Goal: Information Seeking & Learning: Learn about a topic

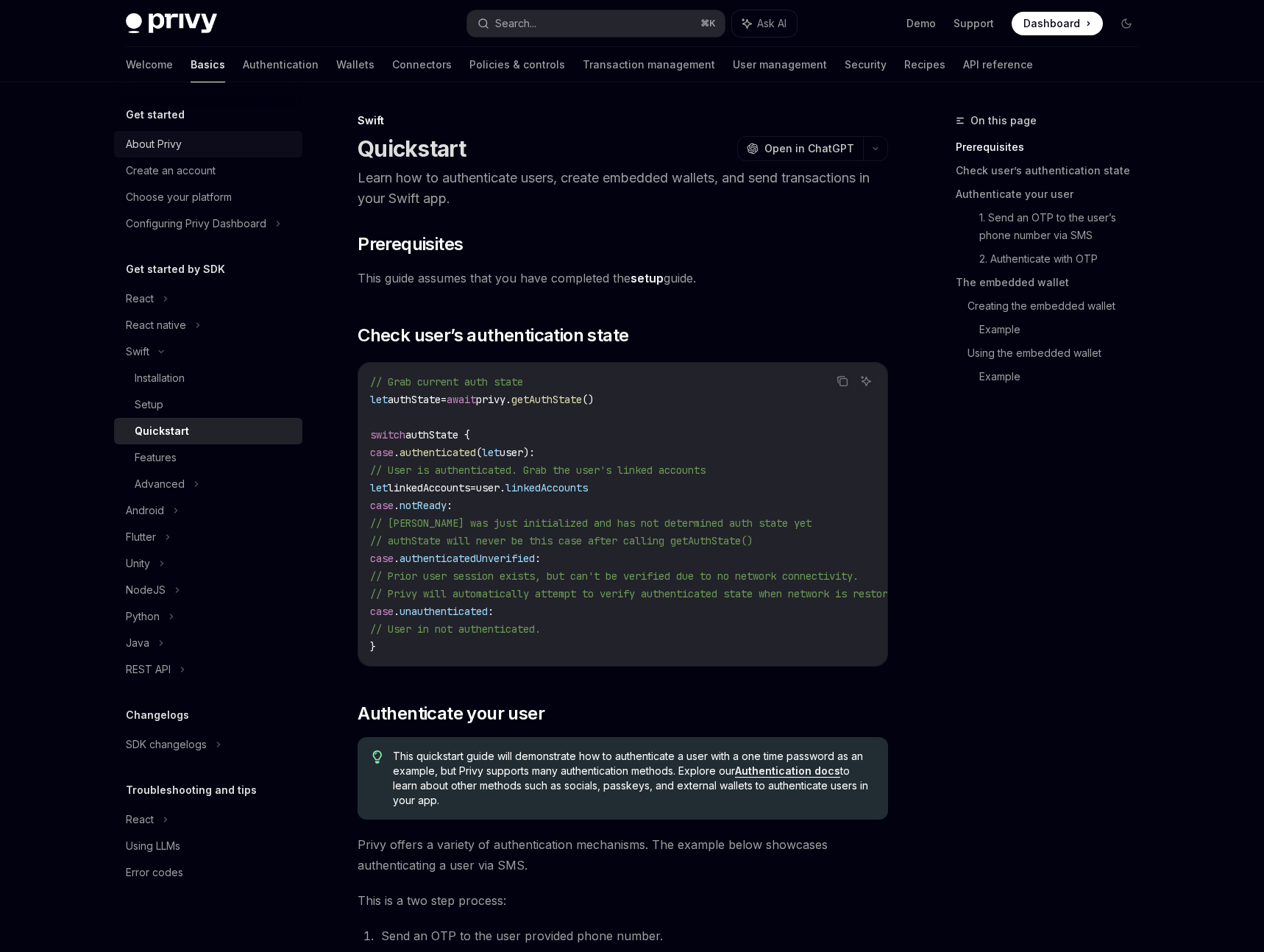
click at [157, 139] on div "About Privy" at bounding box center [154, 144] width 56 height 18
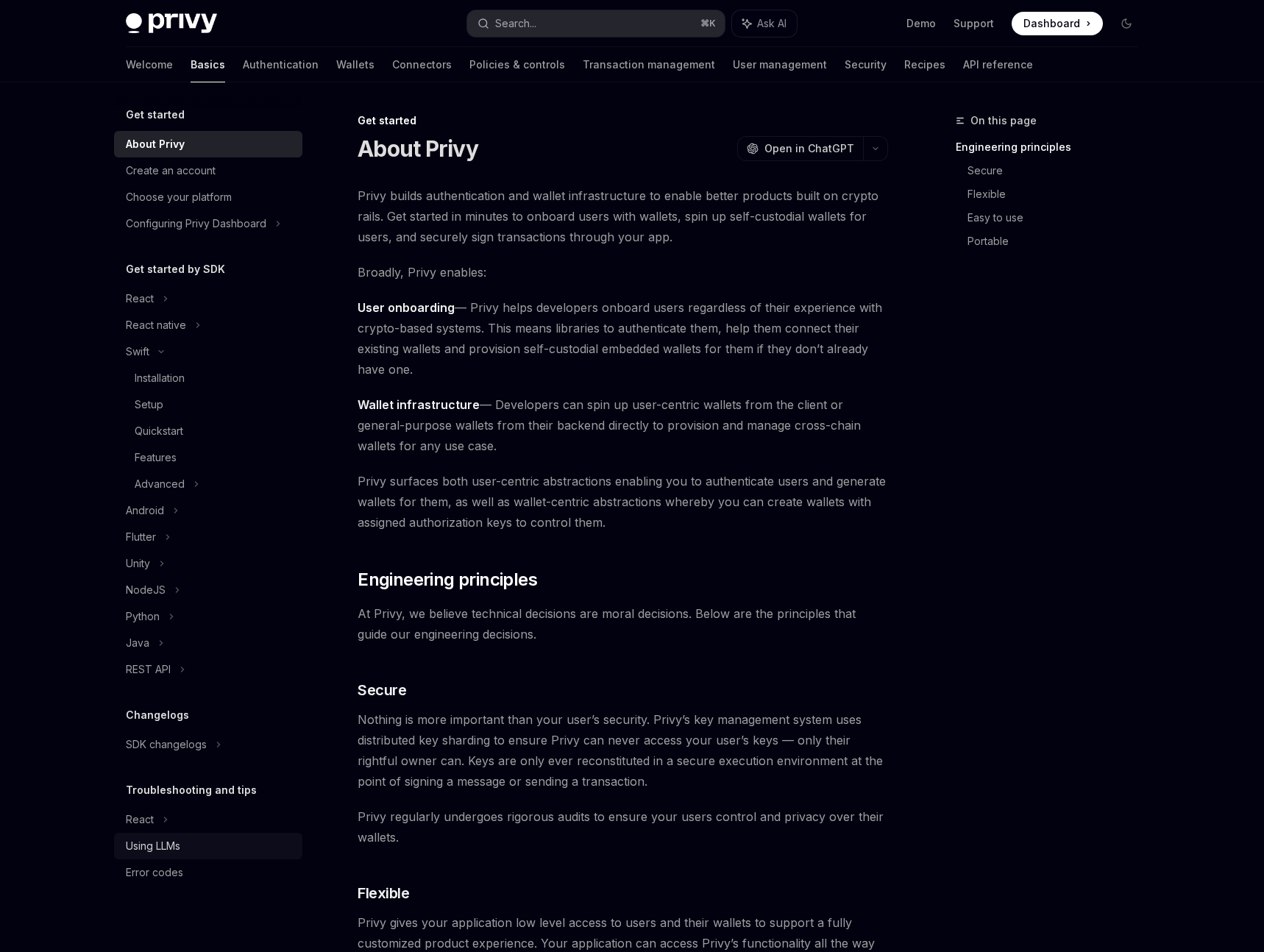
click at [154, 846] on div "Using LLMs" at bounding box center [153, 845] width 55 height 18
type textarea "*"
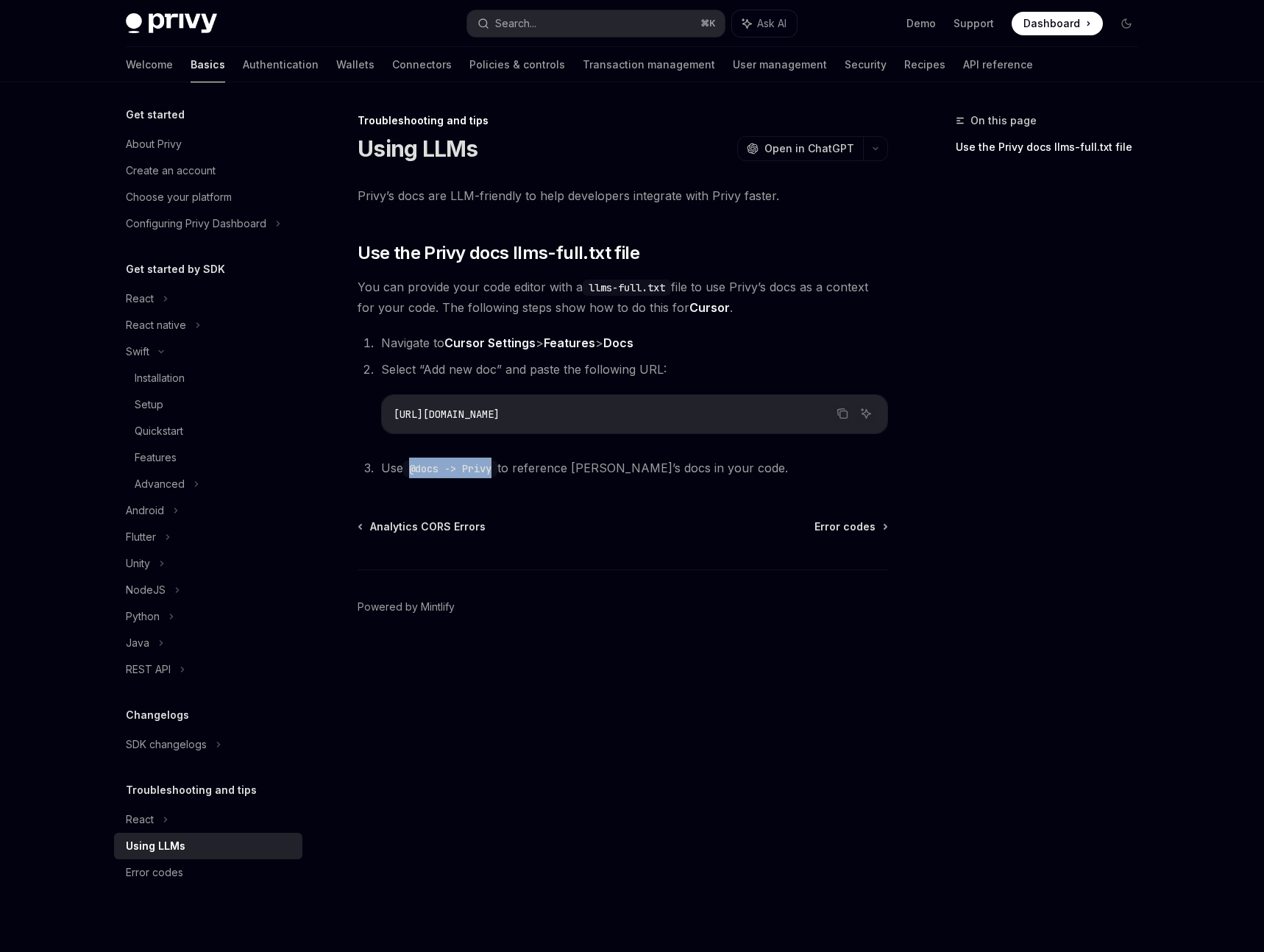
drag, startPoint x: 415, startPoint y: 470, endPoint x: 497, endPoint y: 472, distance: 82.0
click at [497, 472] on code "@docs -> Privy" at bounding box center [451, 468] width 95 height 16
copy code "@docs -> Privy"
click at [424, 470] on code "@docs -> Privy" at bounding box center [451, 468] width 95 height 16
drag, startPoint x: 415, startPoint y: 471, endPoint x: 498, endPoint y: 473, distance: 83.0
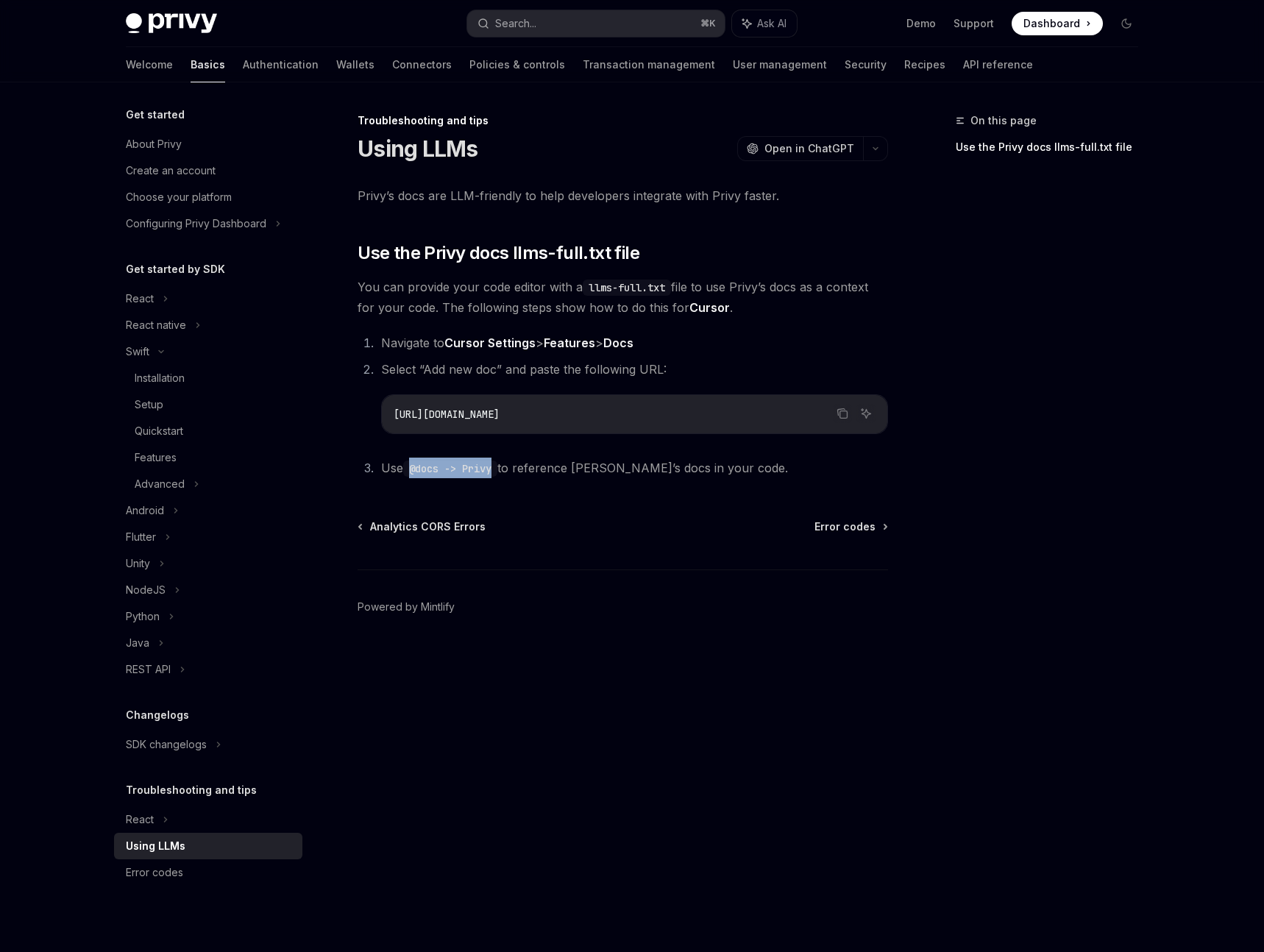
click at [497, 471] on code "@docs -> Privy" at bounding box center [451, 468] width 95 height 16
copy code "@docs -> Privy"
click at [630, 20] on button "Search... ⌘ K" at bounding box center [596, 23] width 258 height 27
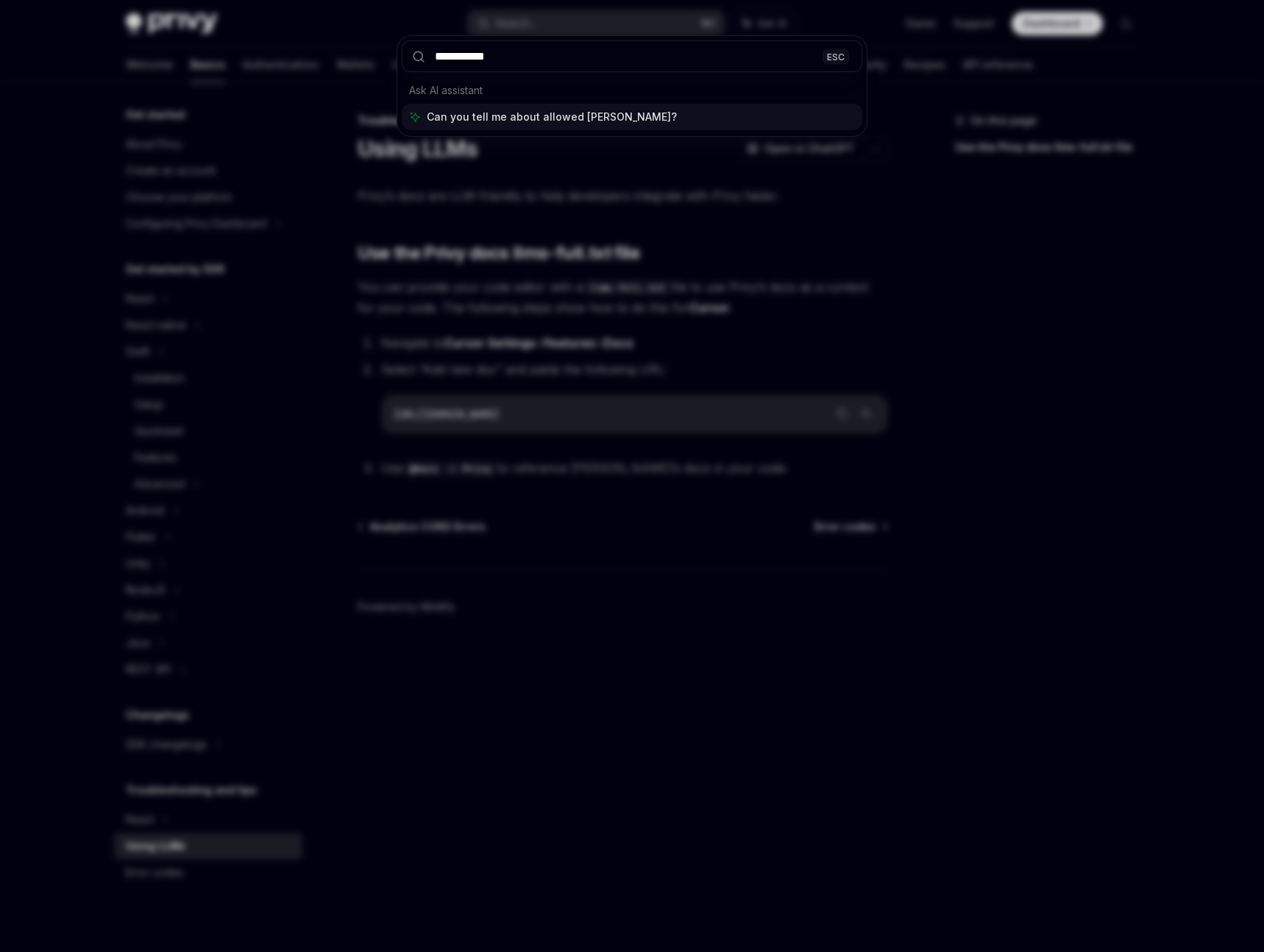
type input "**********"
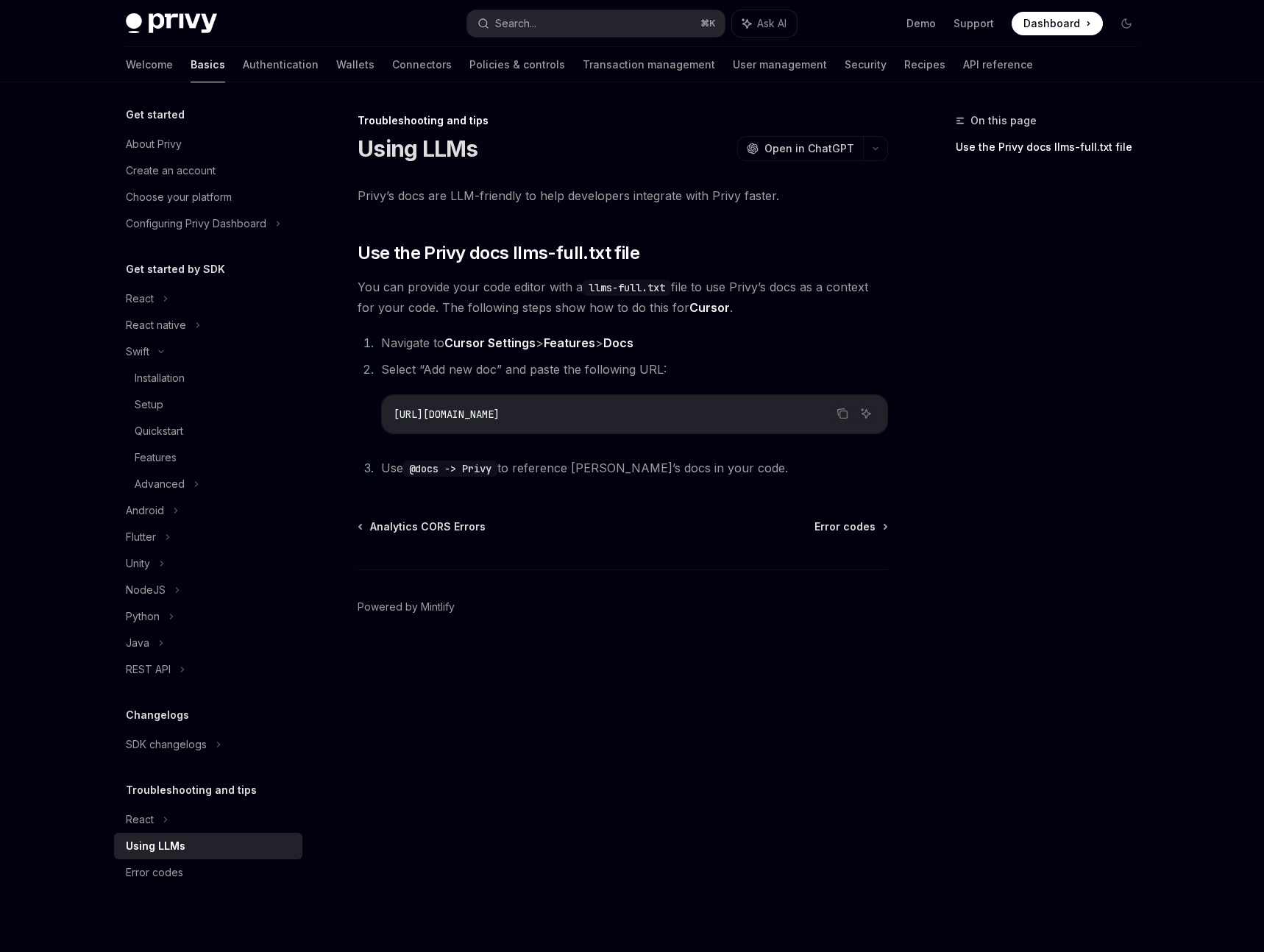
scroll to position [83, 0]
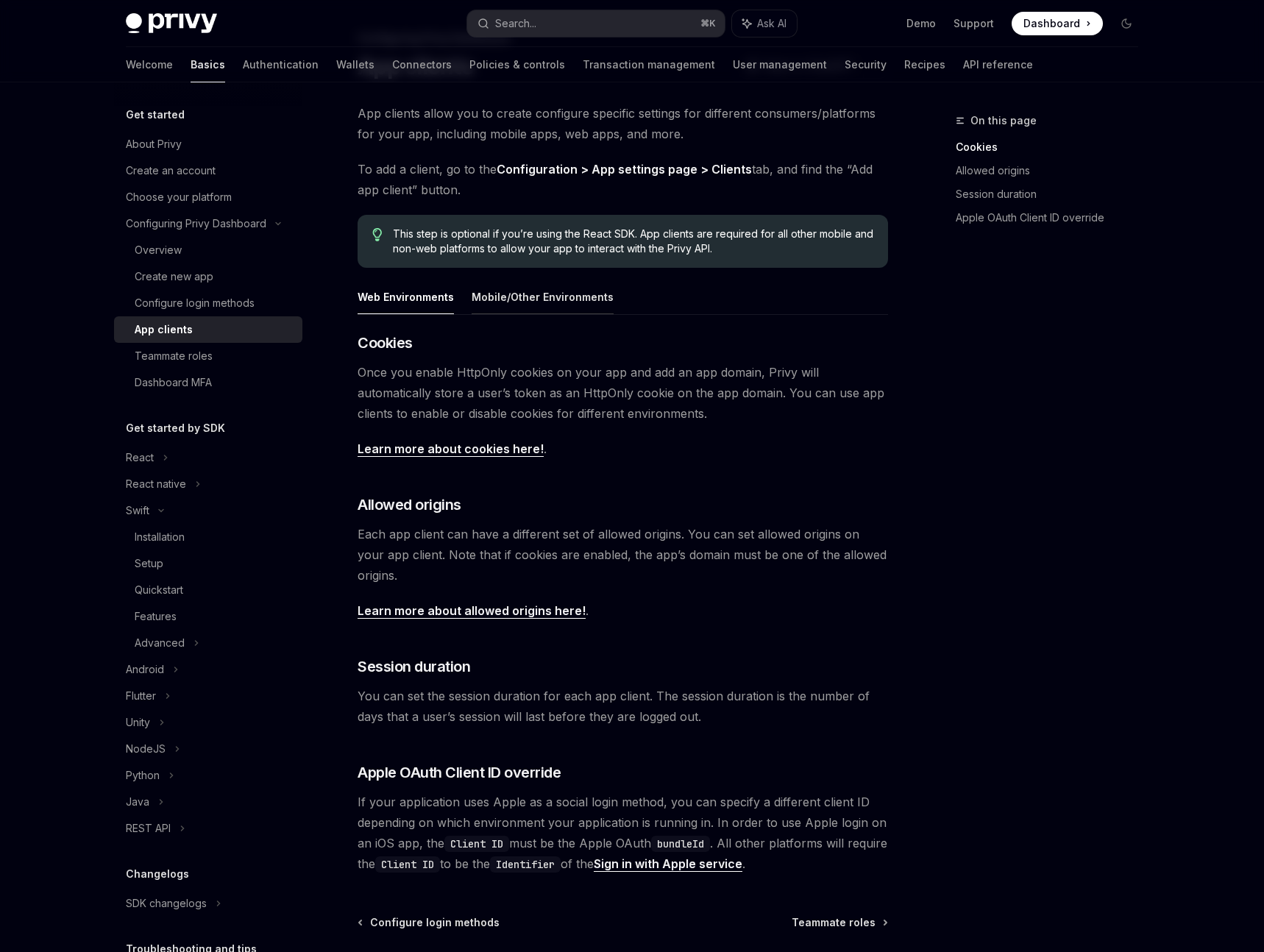
click at [552, 301] on button "Mobile/Other Environments" at bounding box center [543, 297] width 142 height 34
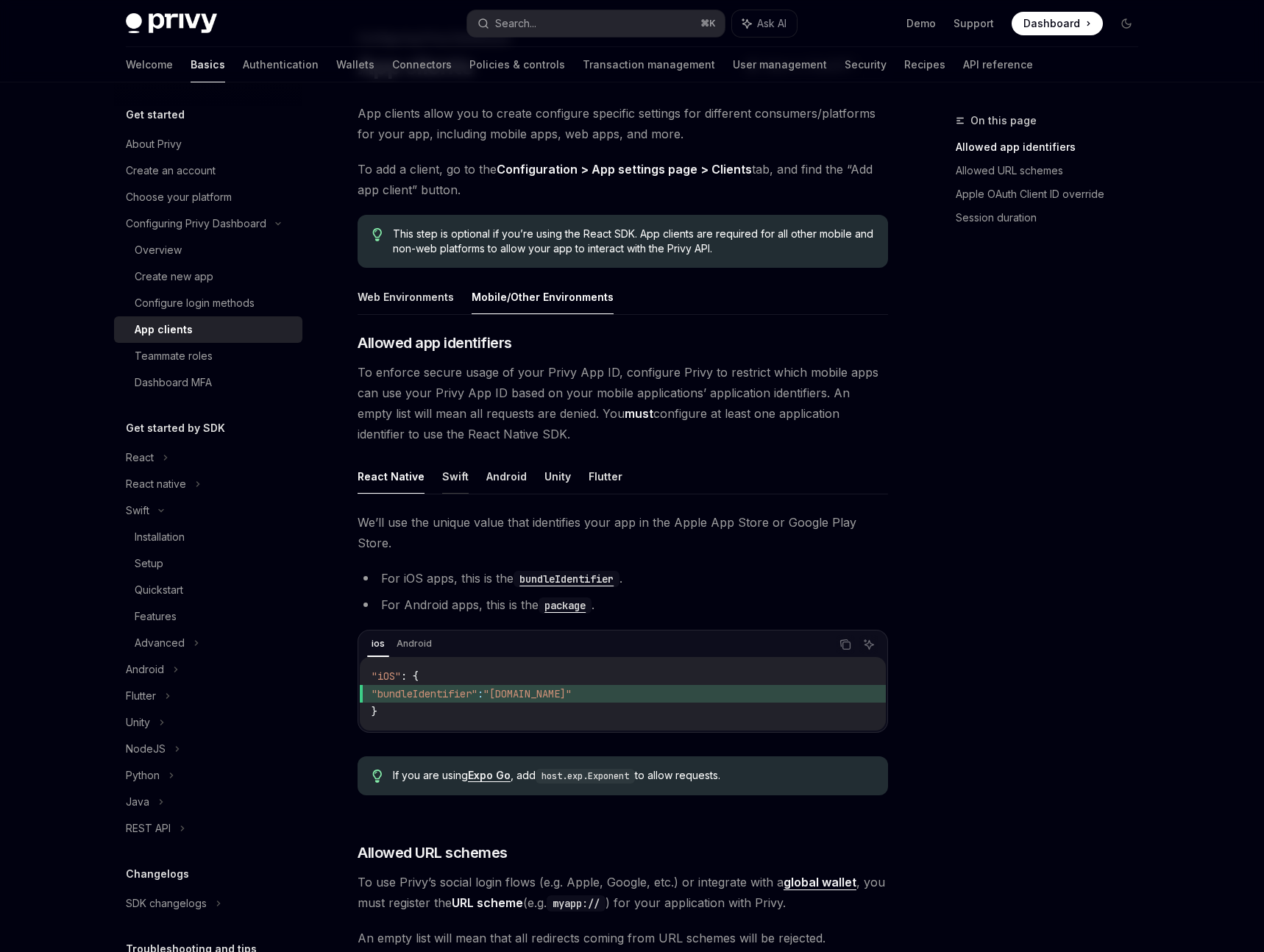
click at [459, 476] on button "Swift" at bounding box center [455, 476] width 27 height 34
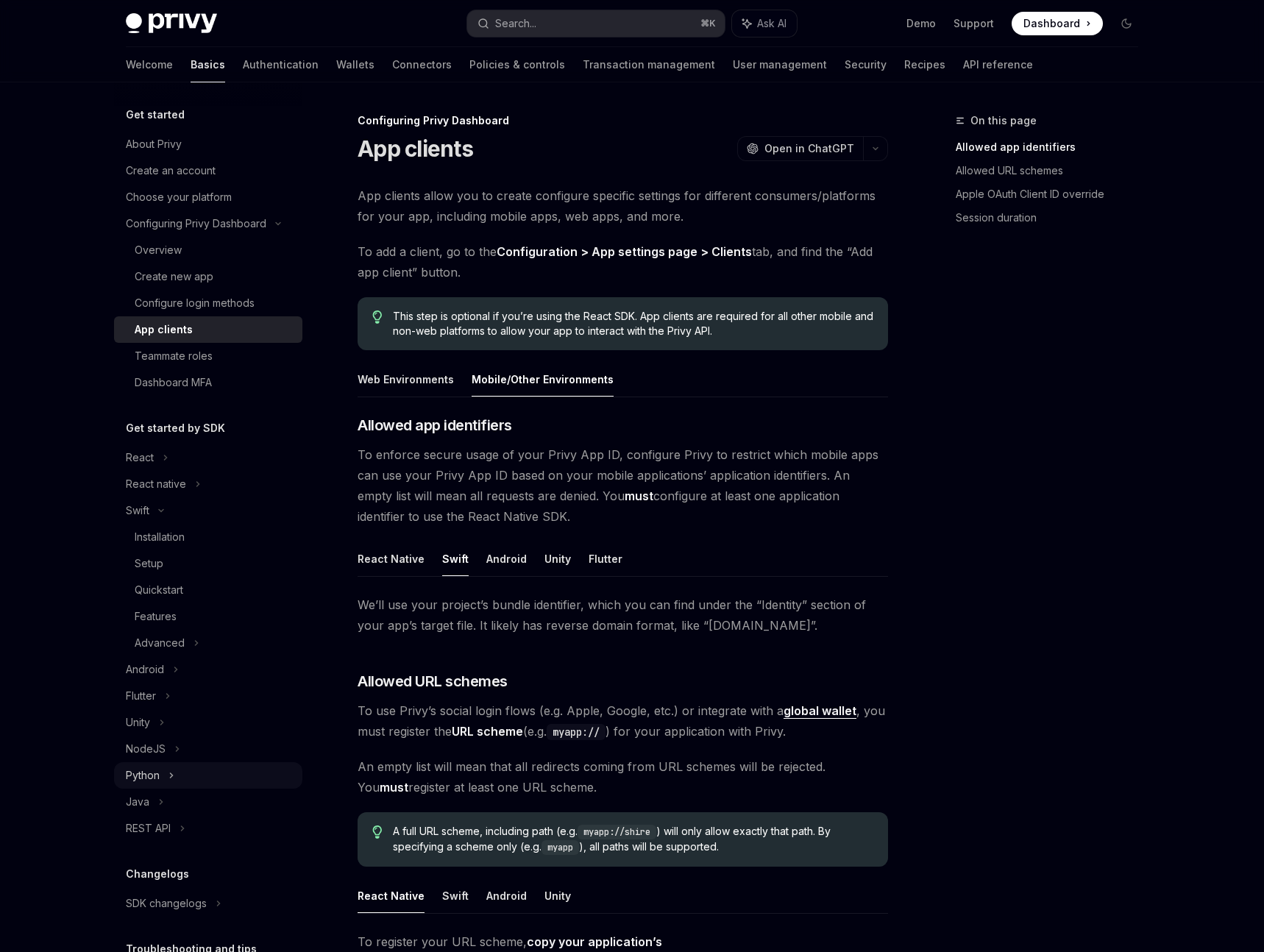
scroll to position [122, 0]
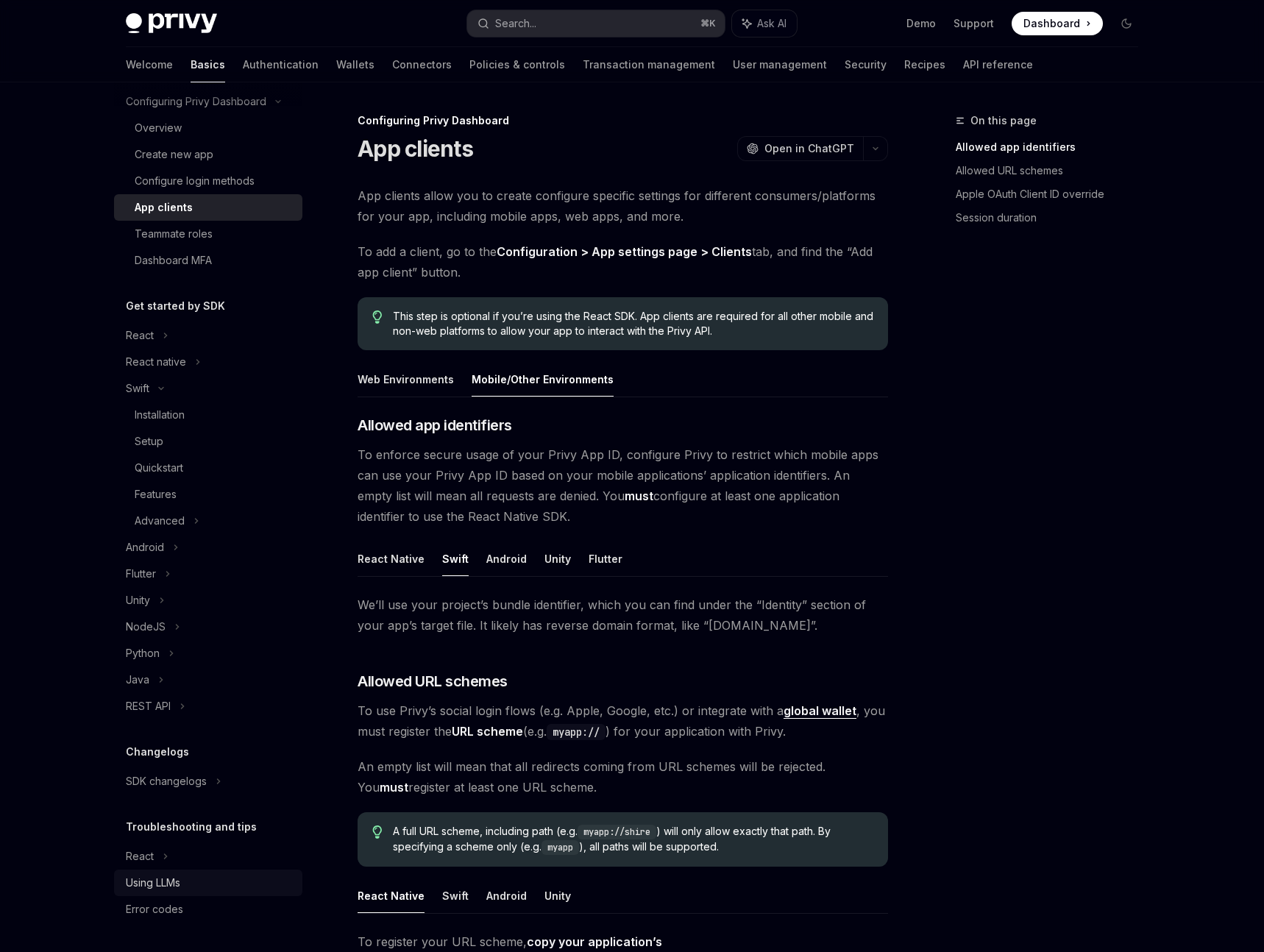
click at [161, 882] on div "Using LLMs" at bounding box center [153, 882] width 55 height 18
type textarea "*"
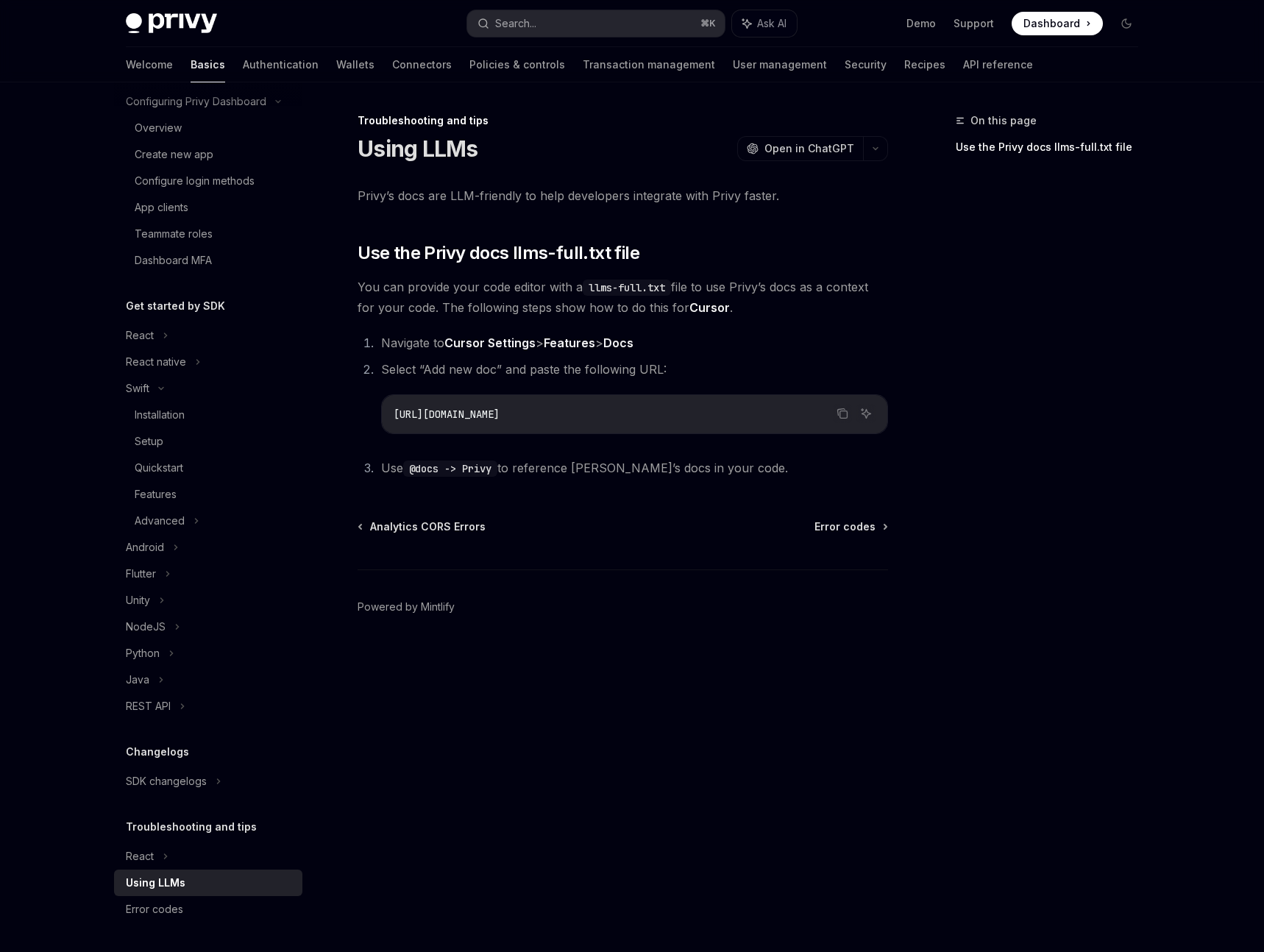
drag, startPoint x: 415, startPoint y: 472, endPoint x: 483, endPoint y: 473, distance: 68.0
click at [508, 470] on span "Use @docs -> Privy to reference [PERSON_NAME]’s docs in your code." at bounding box center [584, 468] width 407 height 15
drag, startPoint x: 422, startPoint y: 467, endPoint x: 497, endPoint y: 469, distance: 75.0
click at [497, 469] on code "@docs -> Privy" at bounding box center [451, 468] width 95 height 16
copy code "@docs -> Privy"
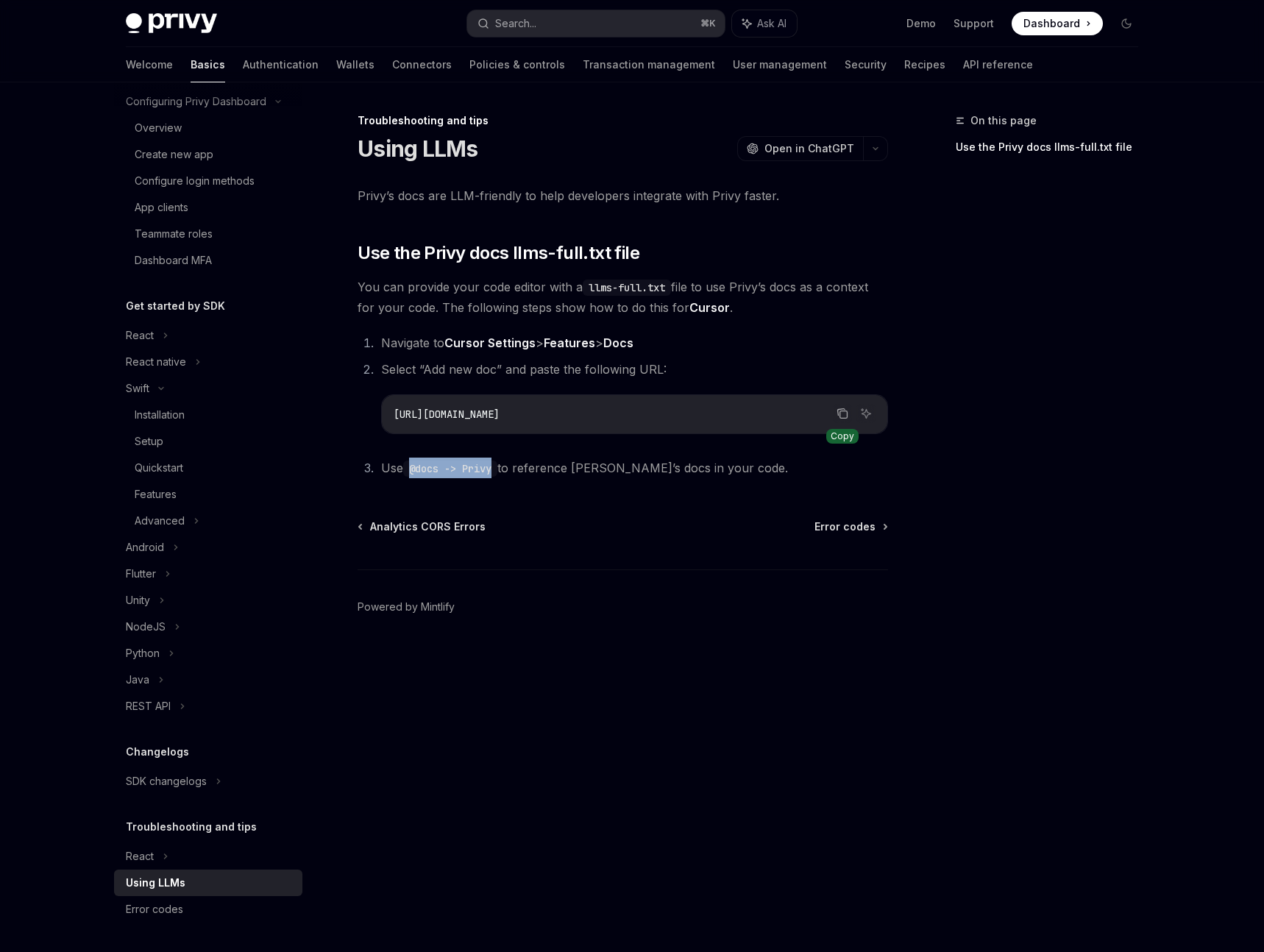
click at [844, 415] on icon "Copy the contents from the code block" at bounding box center [842, 413] width 12 height 12
click at [594, 29] on button "Search... ⌘ K" at bounding box center [596, 23] width 258 height 27
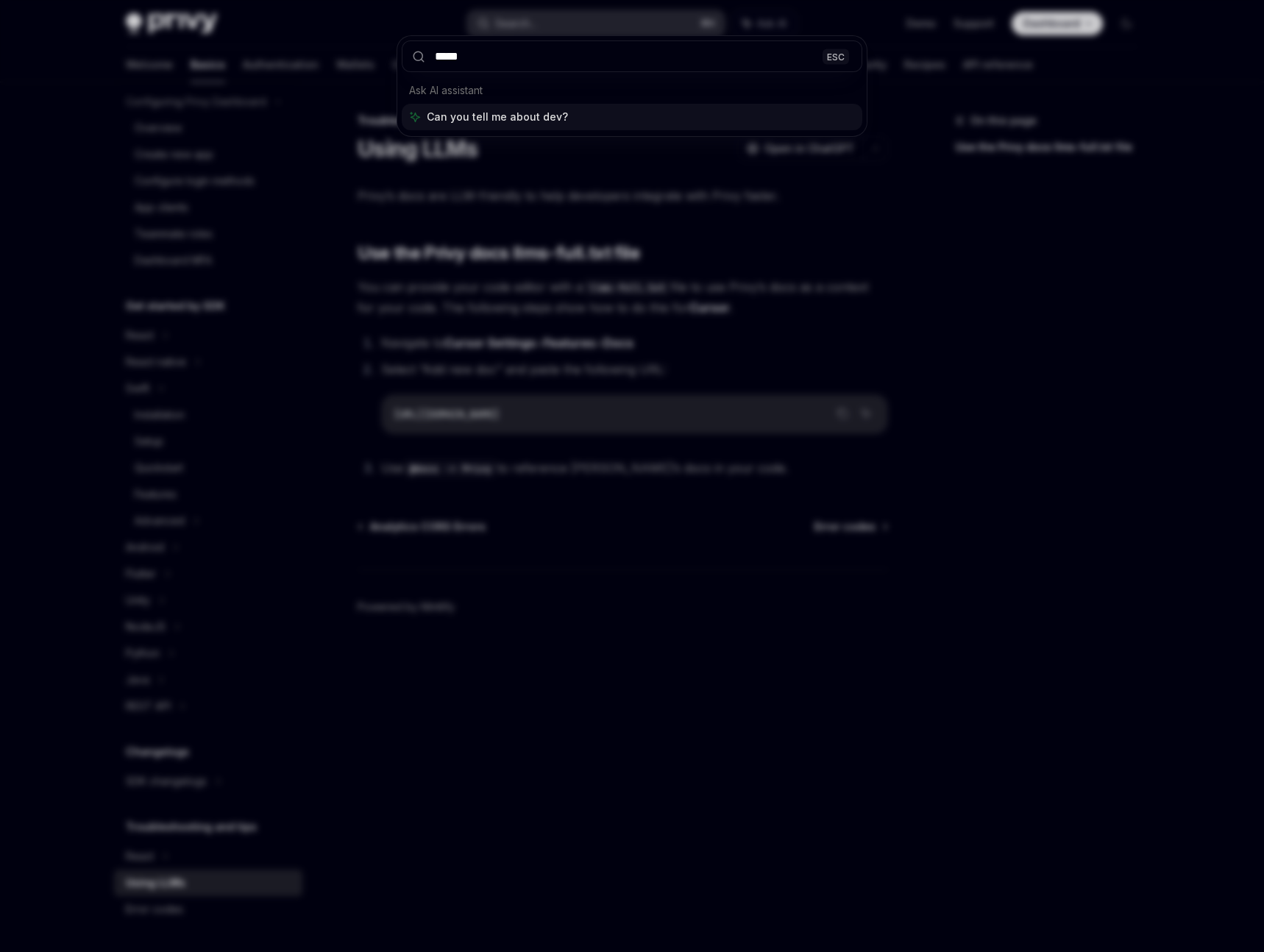
type input "******"
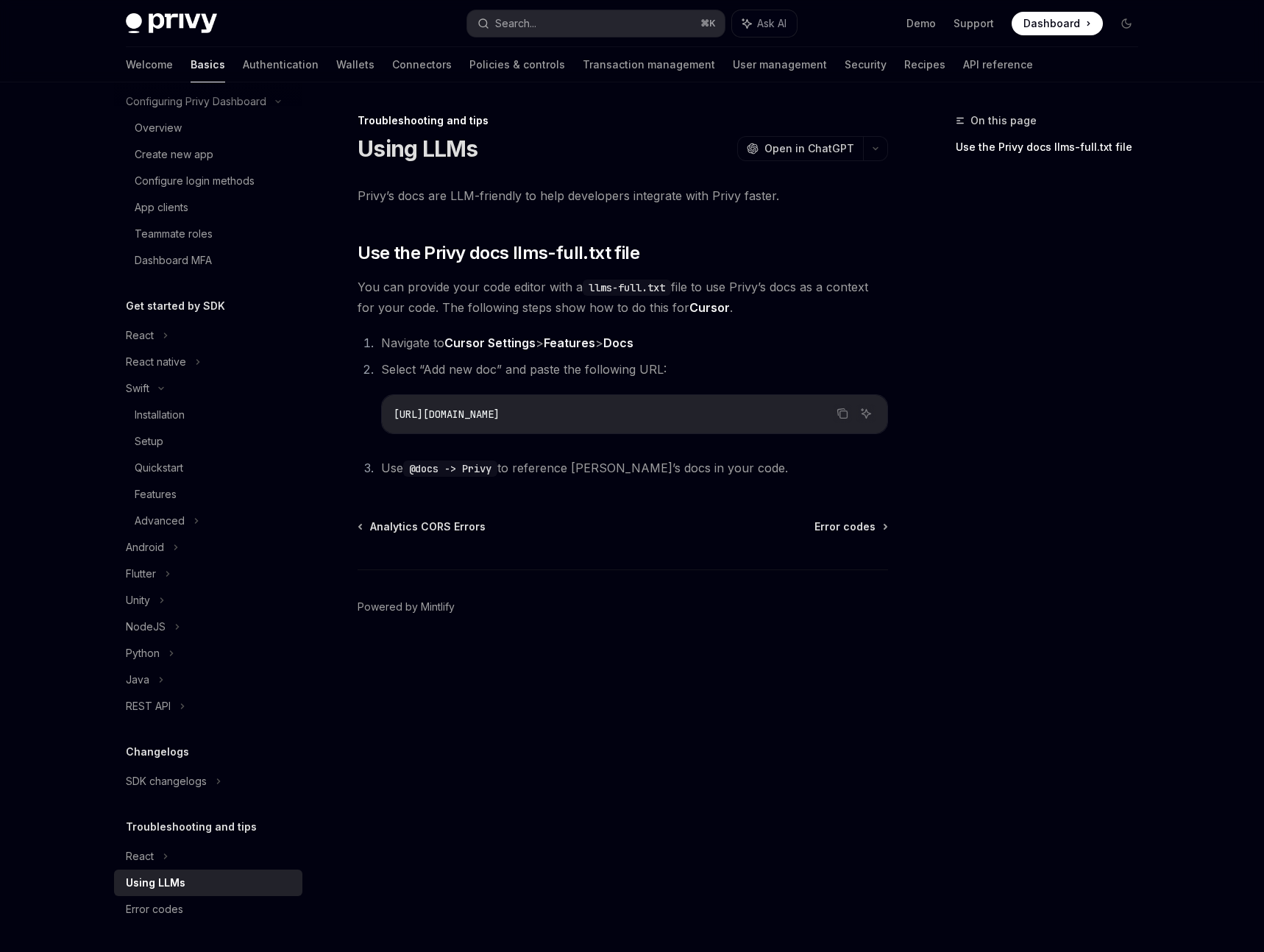
type textarea "*"
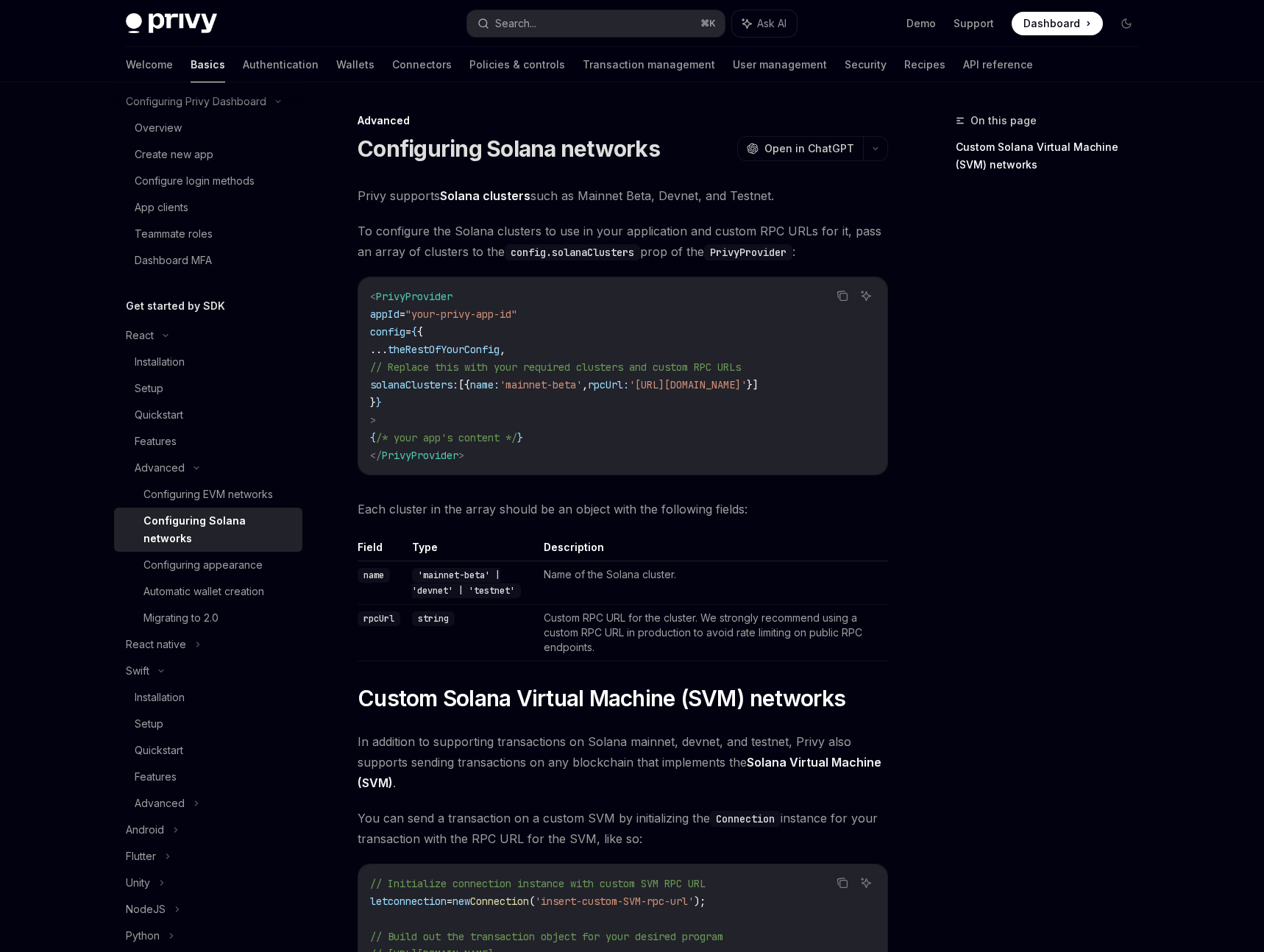
scroll to position [83, 0]
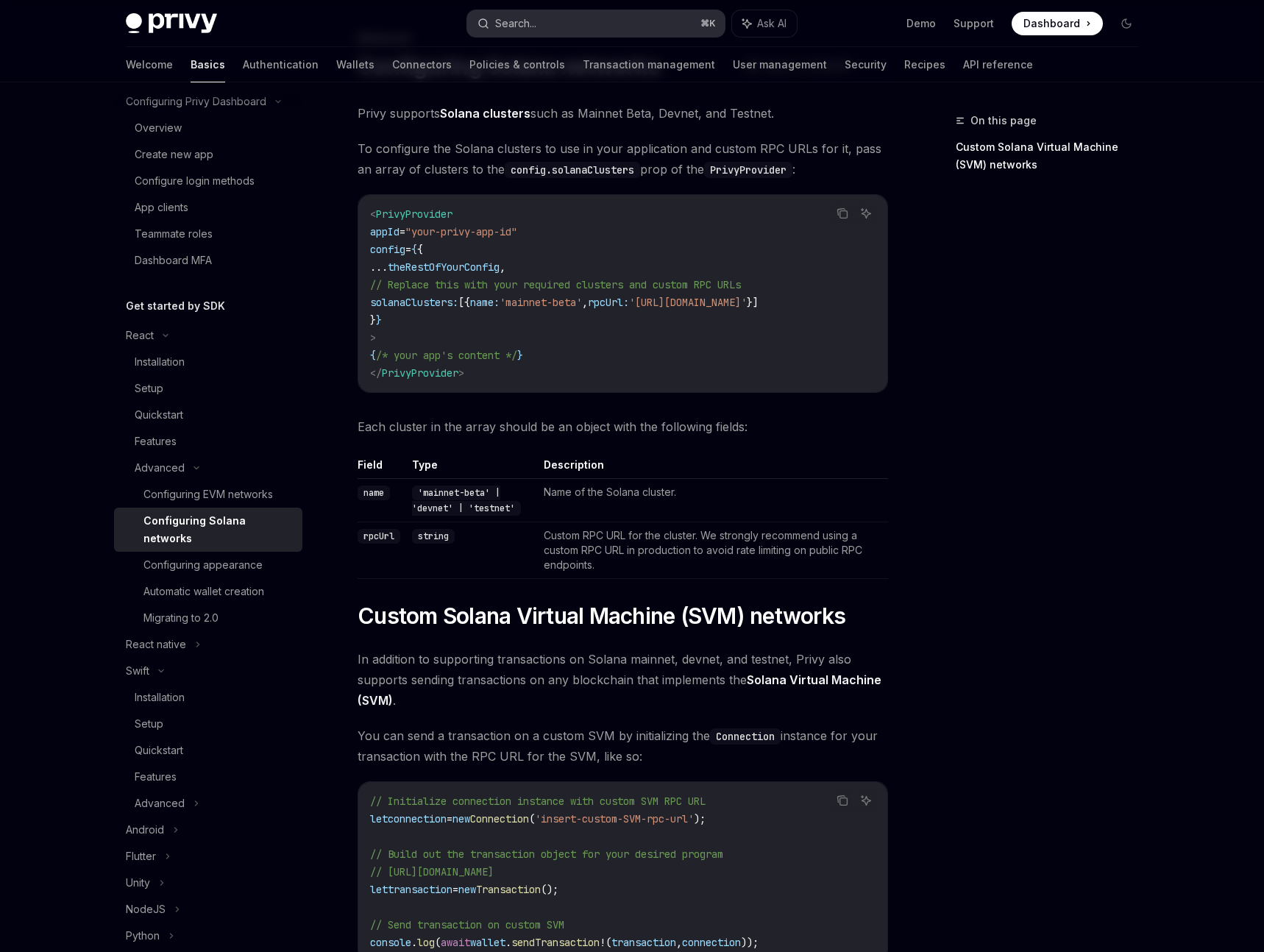
click at [554, 25] on button "Search... ⌘ K" at bounding box center [596, 23] width 258 height 27
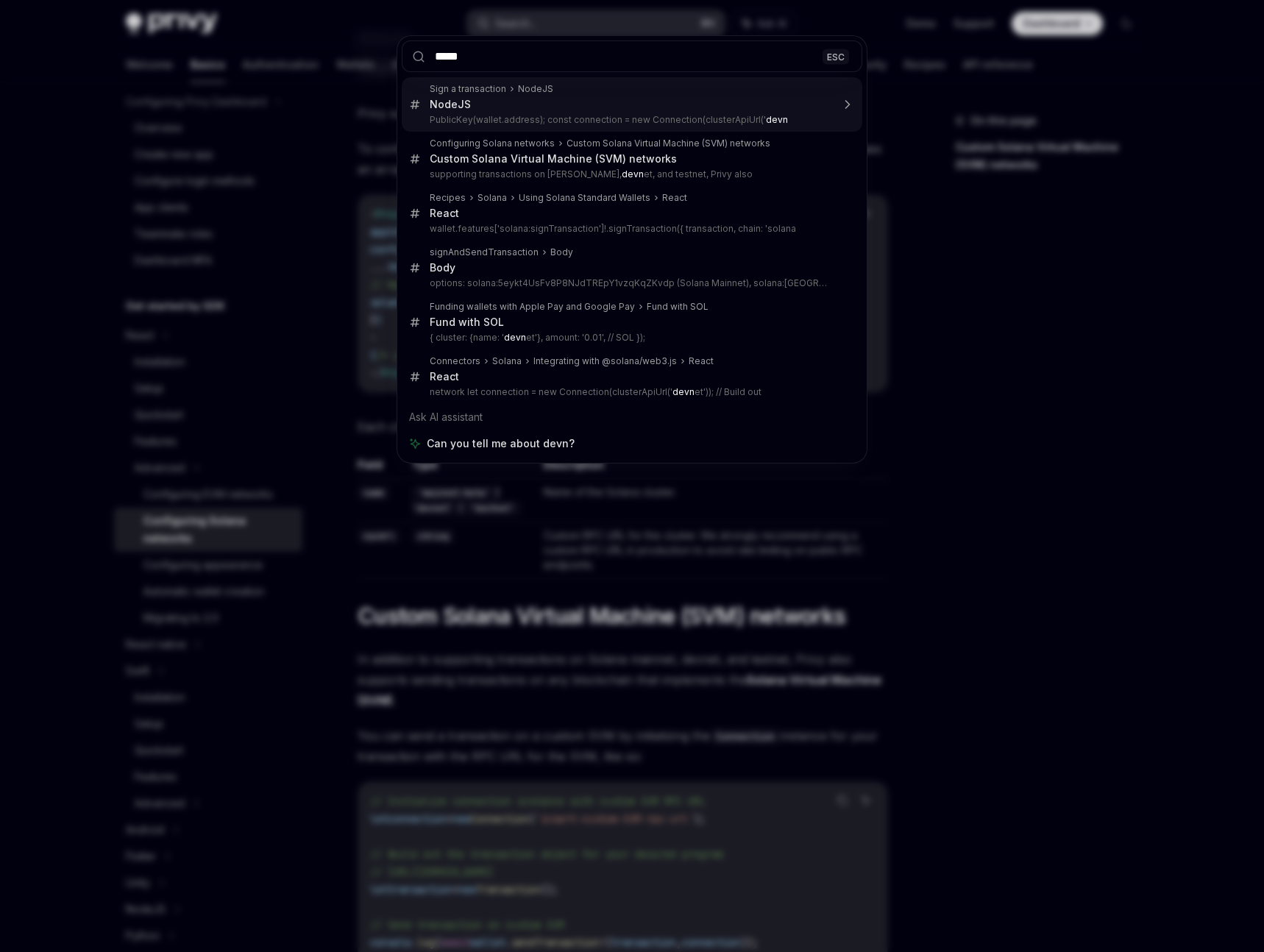
type input "******"
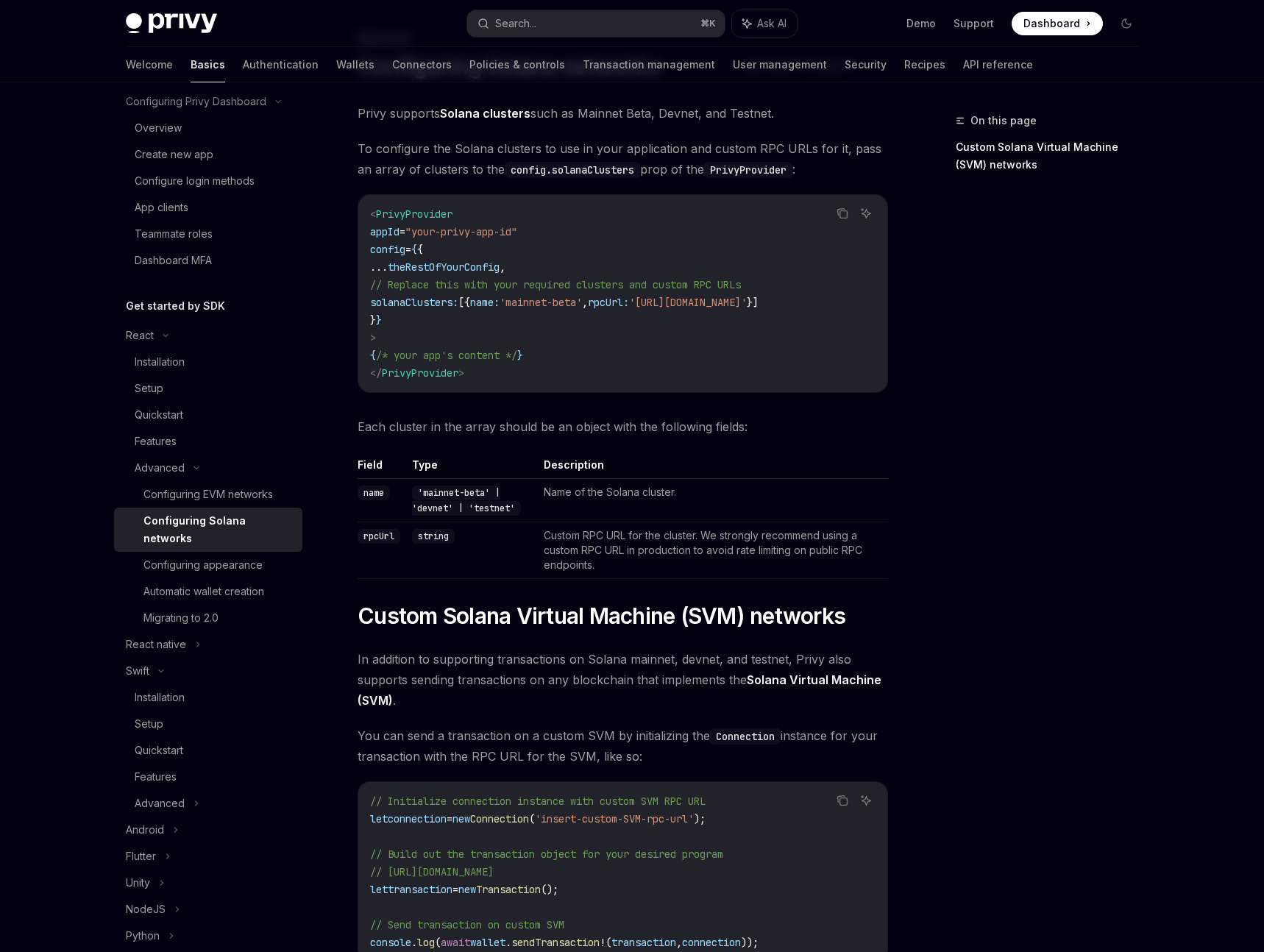
type textarea "*"
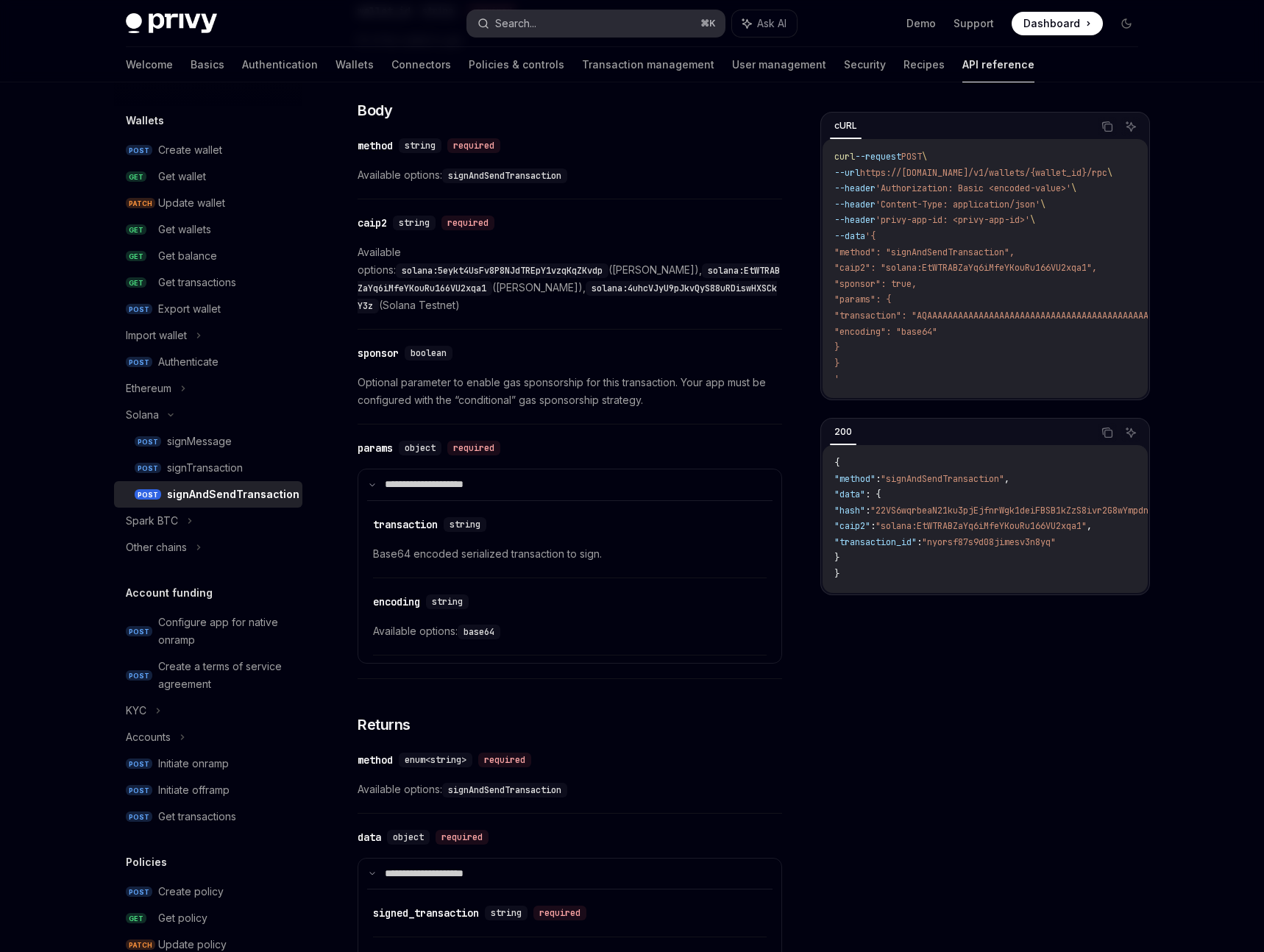
click at [546, 25] on button "Search... ⌘ K" at bounding box center [596, 23] width 258 height 27
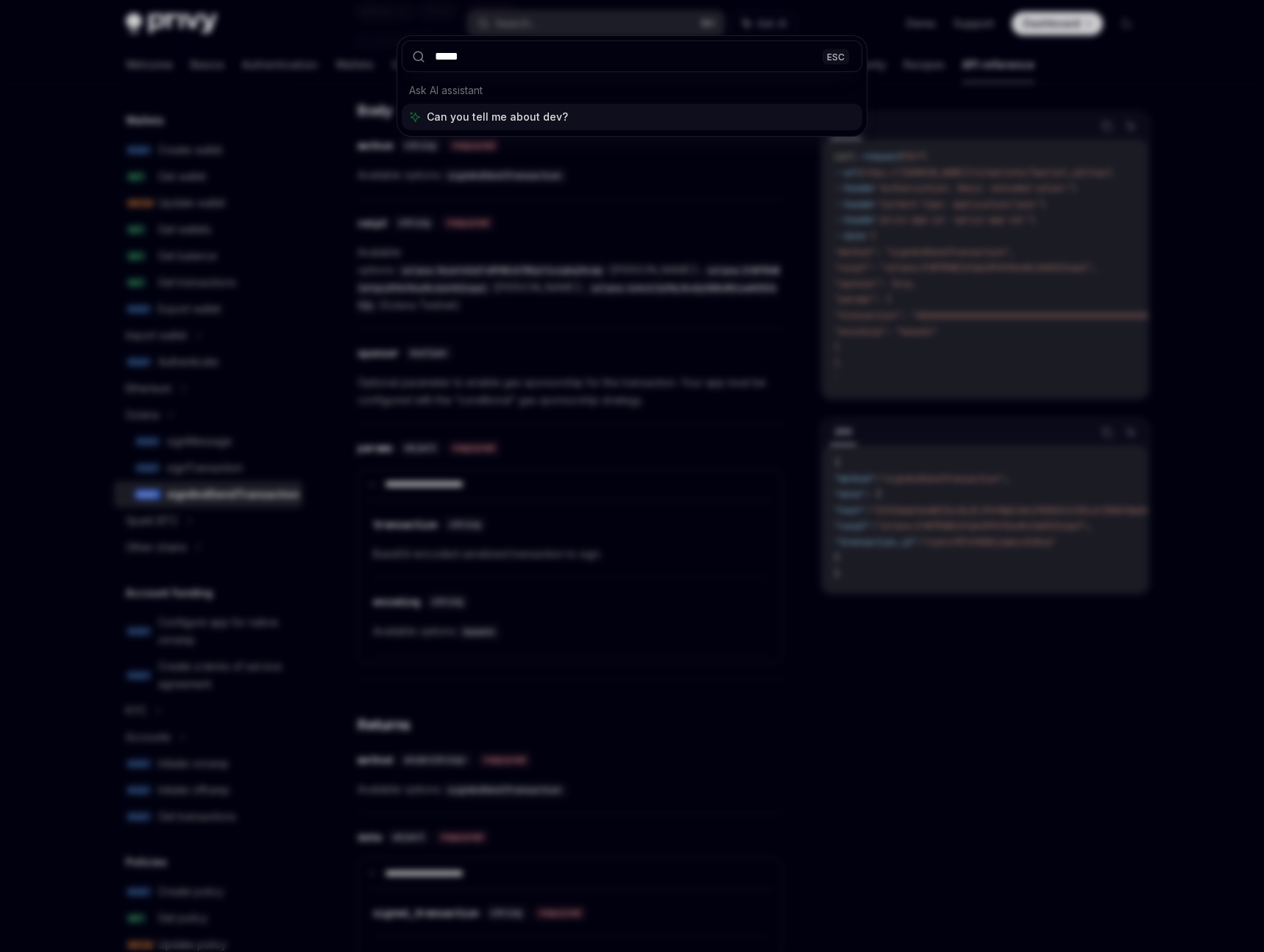
type input "******"
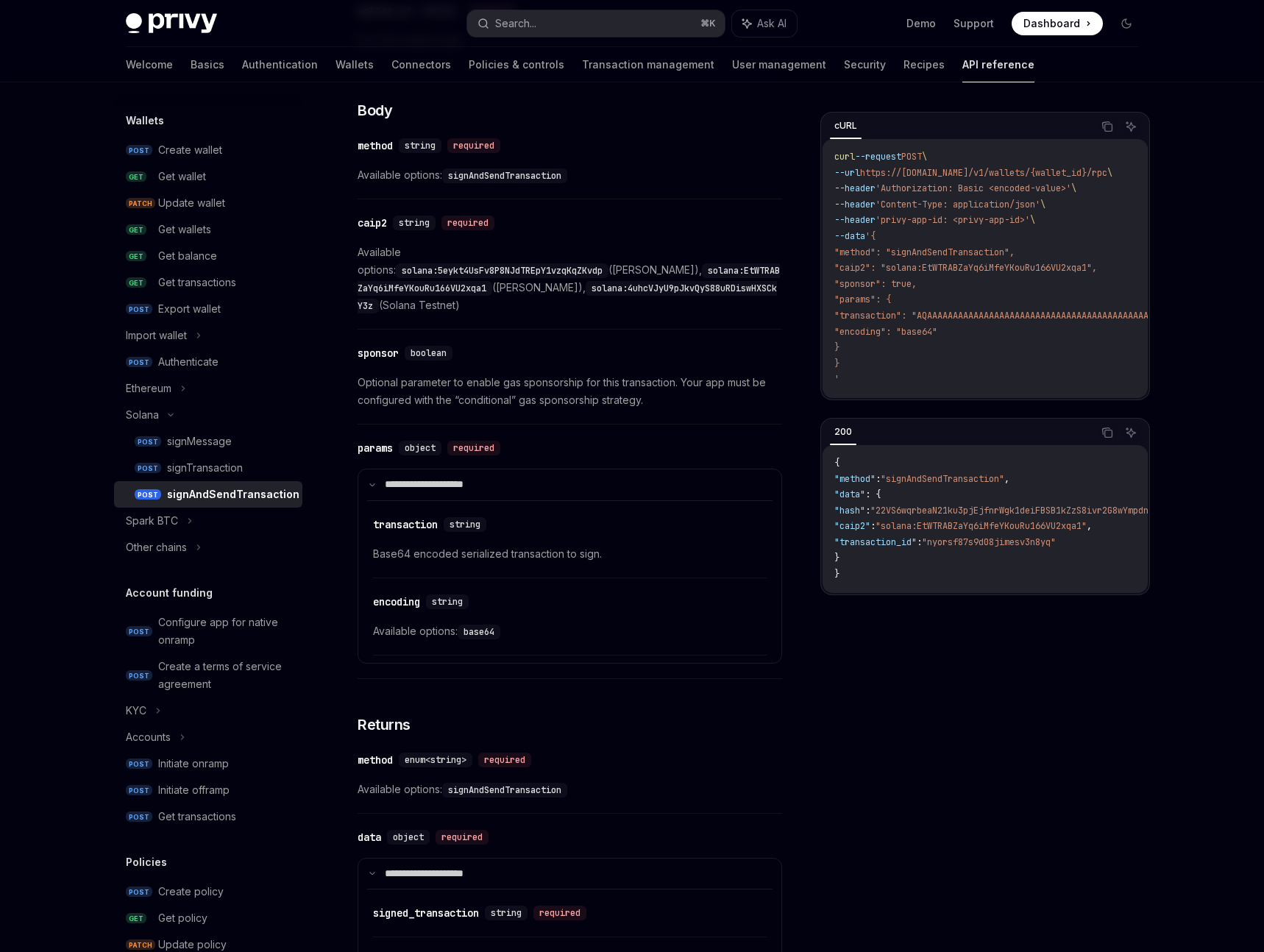
type textarea "*"
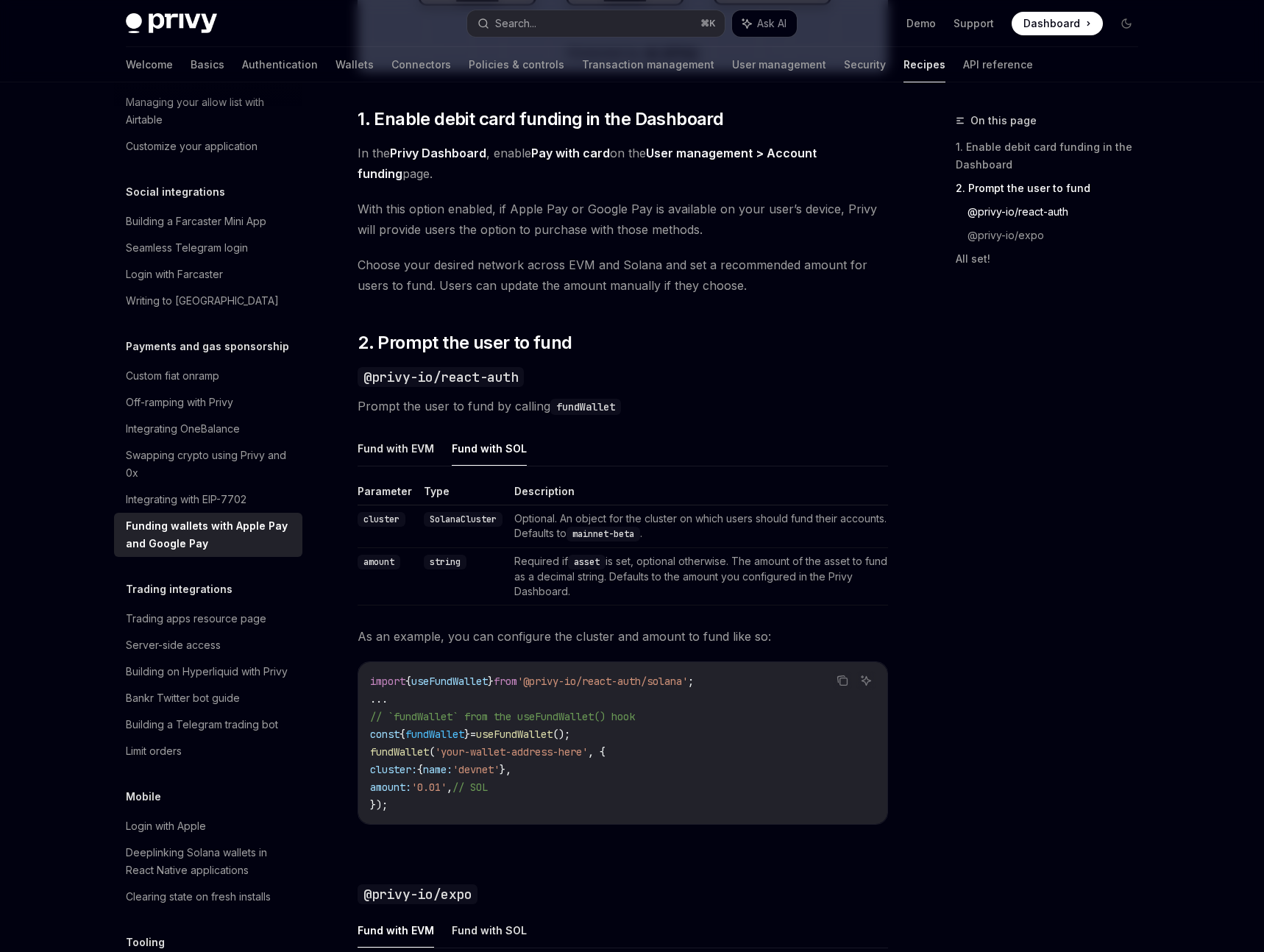
scroll to position [615, 0]
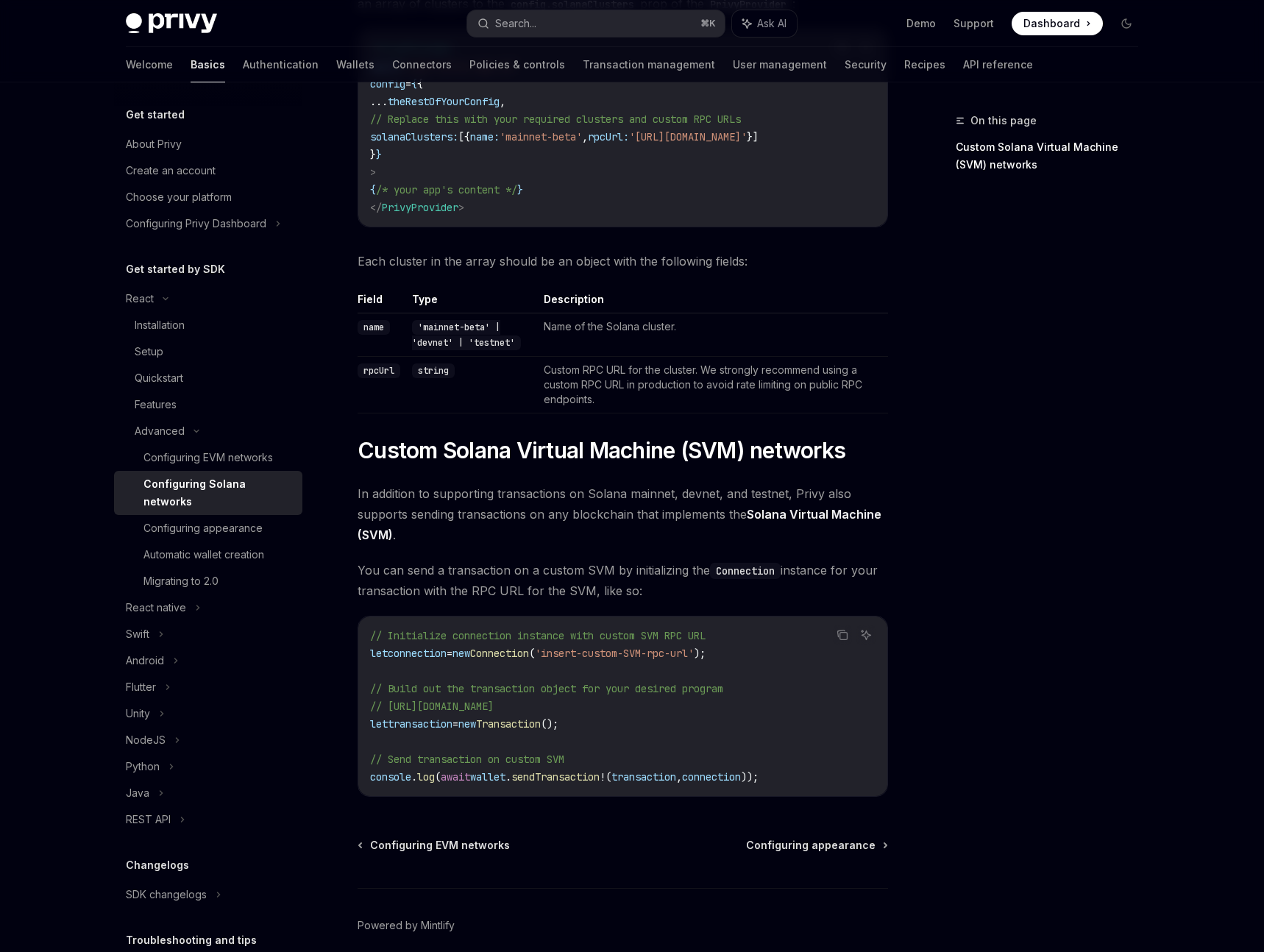
scroll to position [317, 0]
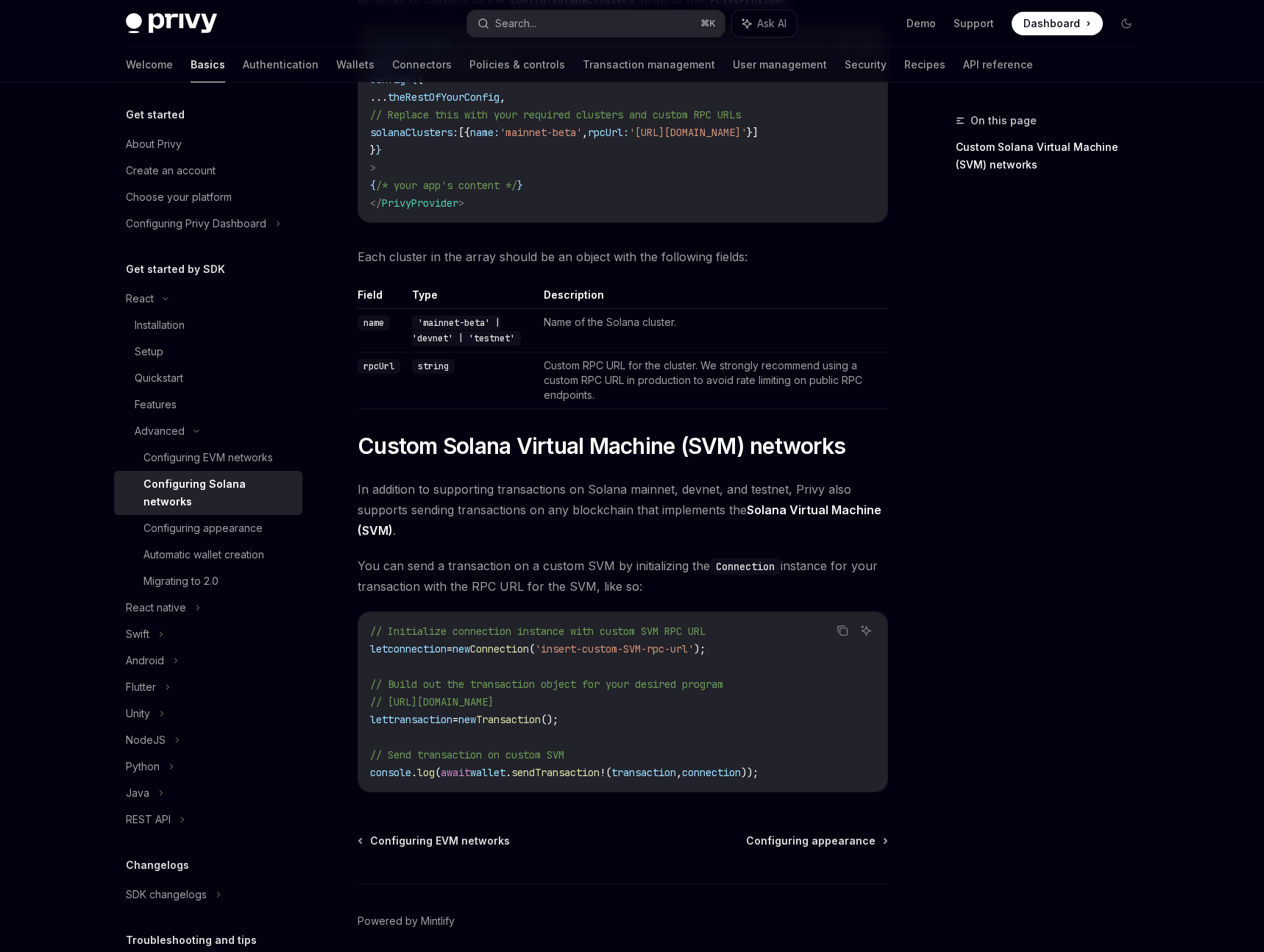
scroll to position [317, 0]
